Goal: Task Accomplishment & Management: Complete application form

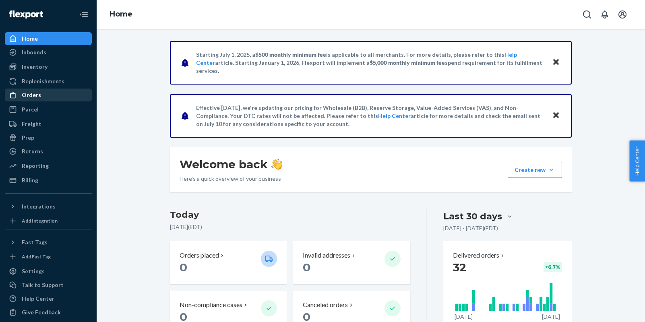
click at [32, 95] on div "Orders" at bounding box center [31, 95] width 19 height 8
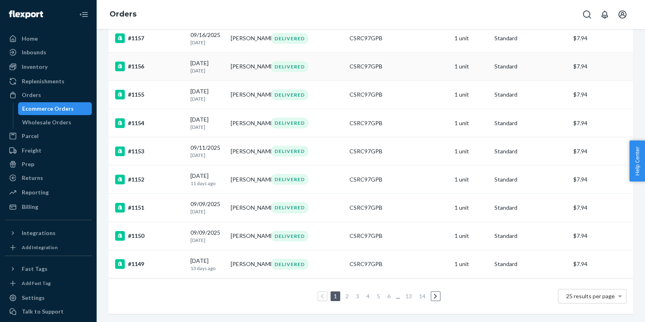
scroll to position [553, 0]
click at [346, 299] on link "2" at bounding box center [347, 296] width 6 height 7
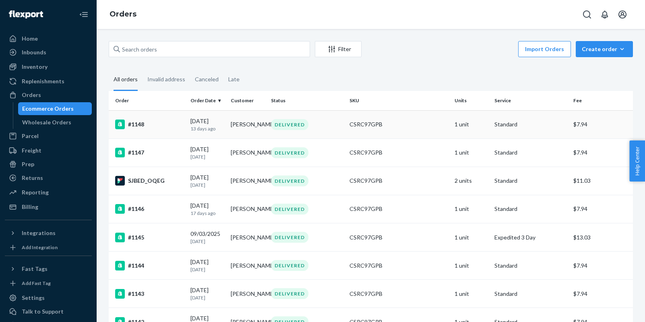
click at [238, 125] on td "[PERSON_NAME]" at bounding box center [247, 124] width 40 height 28
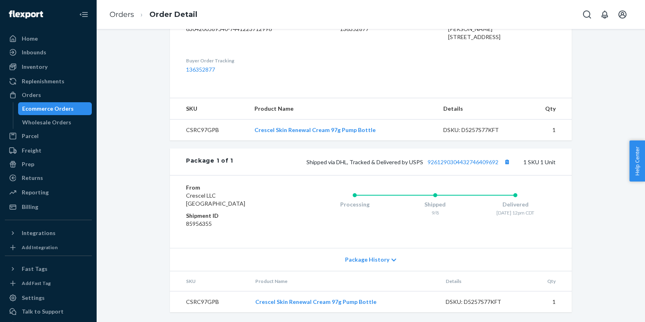
scroll to position [240, 0]
click at [391, 262] on icon at bounding box center [393, 260] width 5 height 6
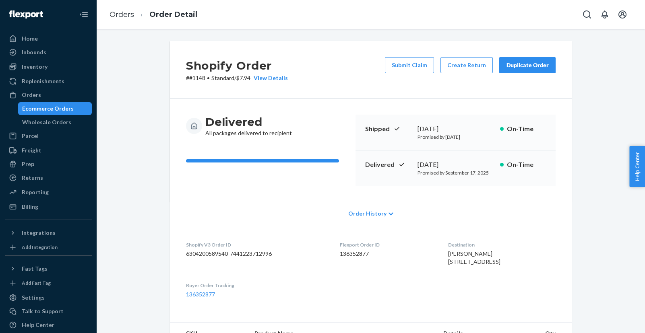
scroll to position [0, 0]
click at [411, 66] on button "Submit Claim" at bounding box center [409, 65] width 49 height 16
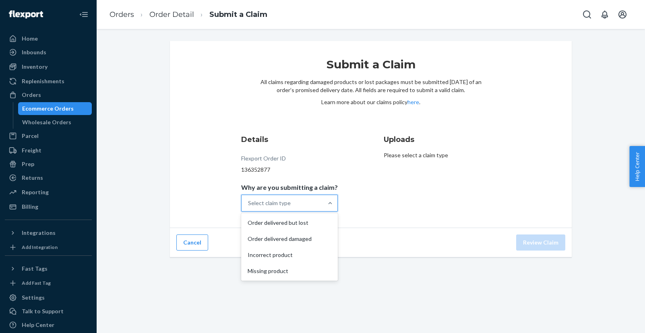
click at [290, 205] on div "Select claim type" at bounding box center [269, 203] width 43 height 8
click at [249, 205] on input "Why are you submitting a claim? option Order delivered but lost focused, 1 of 4…" at bounding box center [248, 203] width 1 height 8
click at [287, 275] on div "Missing product" at bounding box center [289, 271] width 93 height 16
click at [249, 207] on input "Why are you submitting a claim? option Missing product focused, 4 of 4. 4 resul…" at bounding box center [248, 203] width 1 height 8
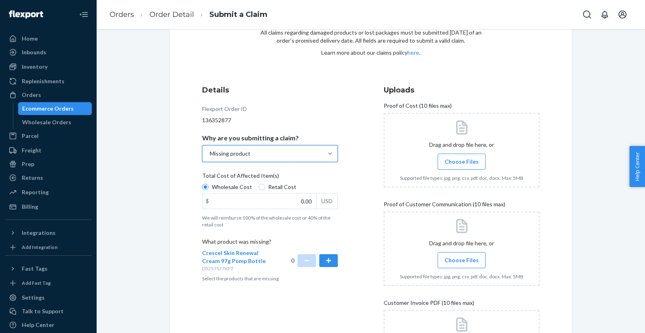
scroll to position [56, 0]
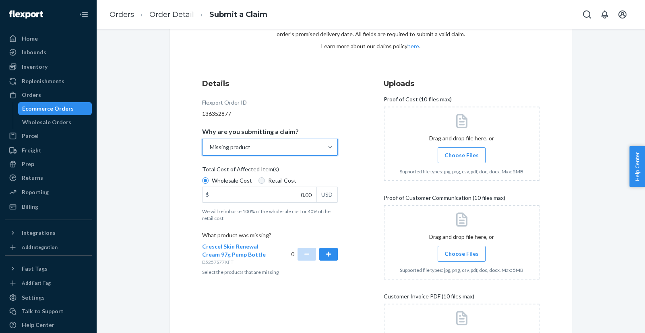
click at [260, 182] on input "Retail Cost" at bounding box center [261, 180] width 6 height 6
radio input "true"
radio input "false"
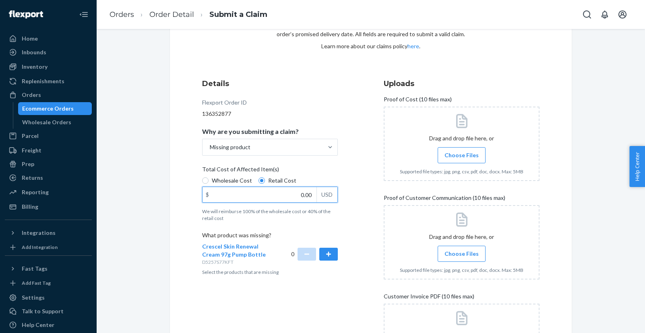
click at [285, 199] on input "0.00" at bounding box center [259, 194] width 114 height 15
type input "385.00"
click at [366, 215] on div "Details Flexport Order ID 136352877 Why are you submitting a claim? Missing pro…" at bounding box center [370, 236] width 337 height 316
click at [332, 257] on button "button" at bounding box center [328, 254] width 19 height 13
click at [462, 257] on input "Choose Files" at bounding box center [461, 254] width 0 height 9
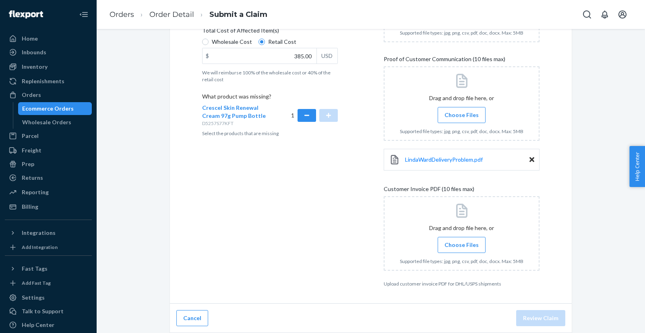
scroll to position [195, 0]
click at [462, 243] on input "Choose Files" at bounding box center [461, 245] width 0 height 9
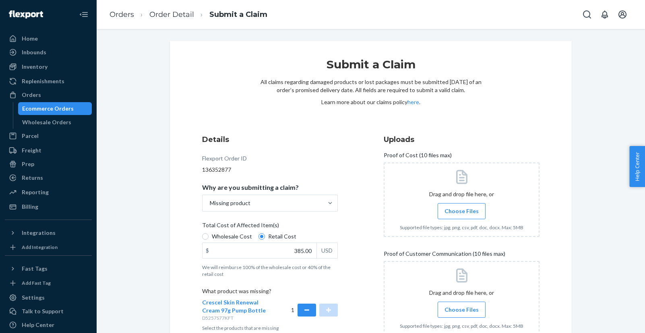
scroll to position [0, 0]
click at [462, 210] on input "Choose Files" at bounding box center [461, 211] width 0 height 9
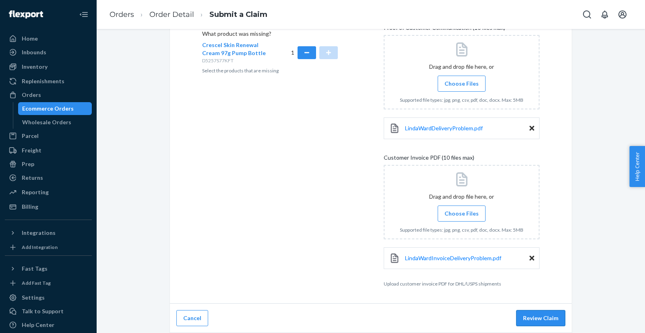
scroll to position [258, 0]
click at [541, 318] on button "Review Claim" at bounding box center [540, 318] width 49 height 16
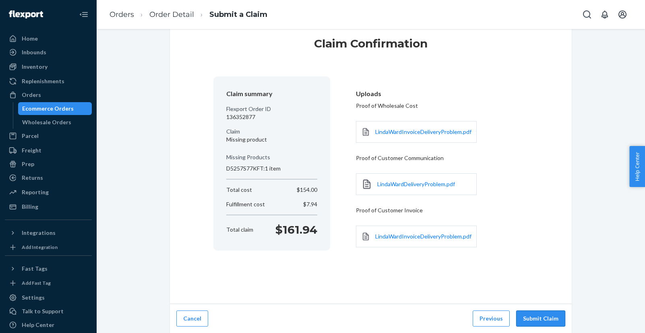
click at [547, 318] on button "Submit Claim" at bounding box center [540, 319] width 49 height 16
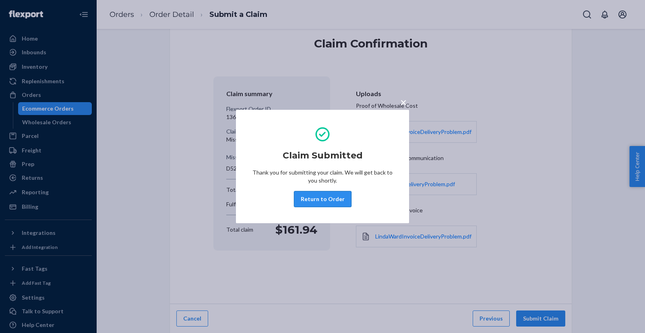
click at [314, 200] on button "Return to Order" at bounding box center [323, 199] width 58 height 16
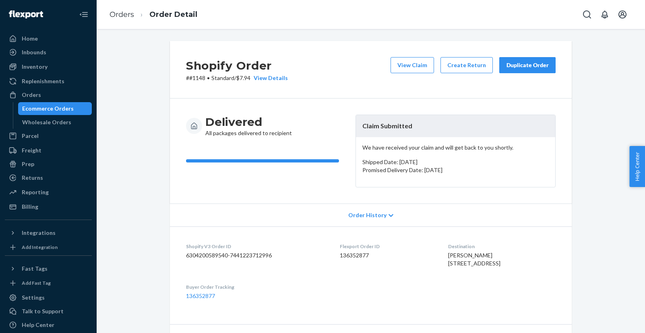
click at [532, 64] on div "Duplicate Order" at bounding box center [527, 65] width 43 height 8
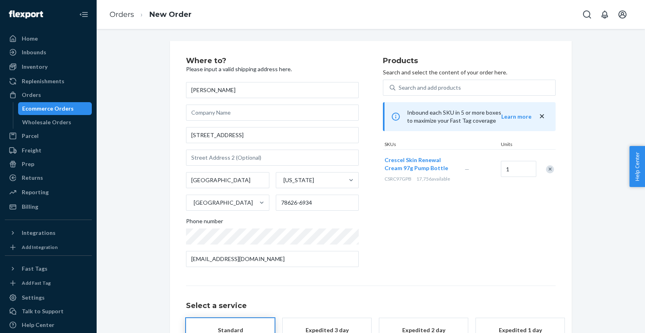
click at [474, 256] on div "Products Search and select the content of your order here. Search and add produ…" at bounding box center [469, 165] width 173 height 217
type input "78626"
click at [446, 217] on div "Products Search and select the content of your order here. Search and add produ…" at bounding box center [469, 165] width 173 height 217
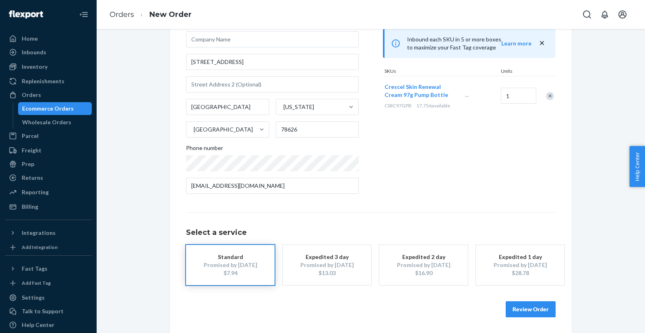
scroll to position [73, 0]
click at [528, 312] on button "Review Order" at bounding box center [530, 310] width 50 height 16
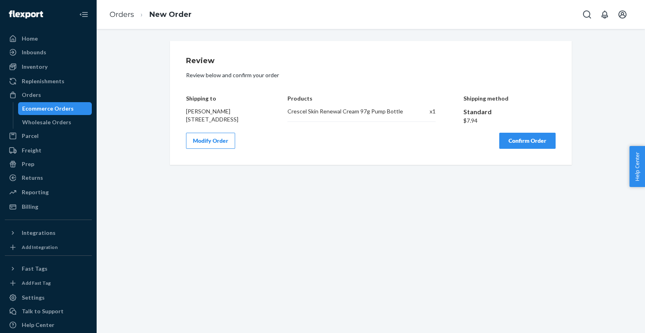
click at [525, 149] on button "Confirm Order" at bounding box center [527, 141] width 56 height 16
